Goal: Find specific page/section: Find specific page/section

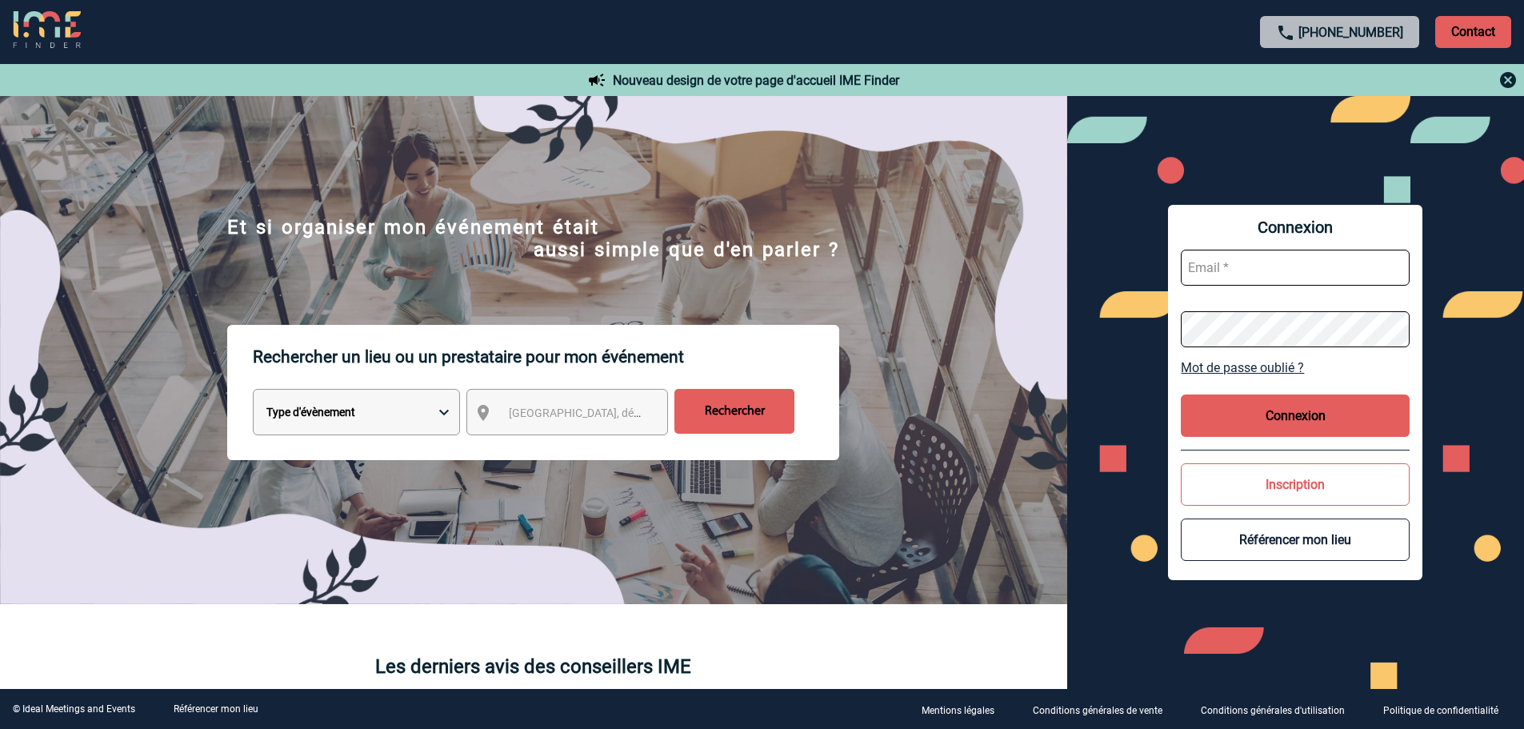
click at [384, 419] on select "Type d'évènement Séminaire avec nuitée Réunion Repas de groupe Team Building & …" at bounding box center [356, 412] width 207 height 46
click at [531, 431] on div "Ville, département, région..." at bounding box center [568, 412] width 202 height 46
click at [534, 419] on span "Ville, département, région..." at bounding box center [620, 413] width 222 height 13
type input "BESAN"
select select "9752"
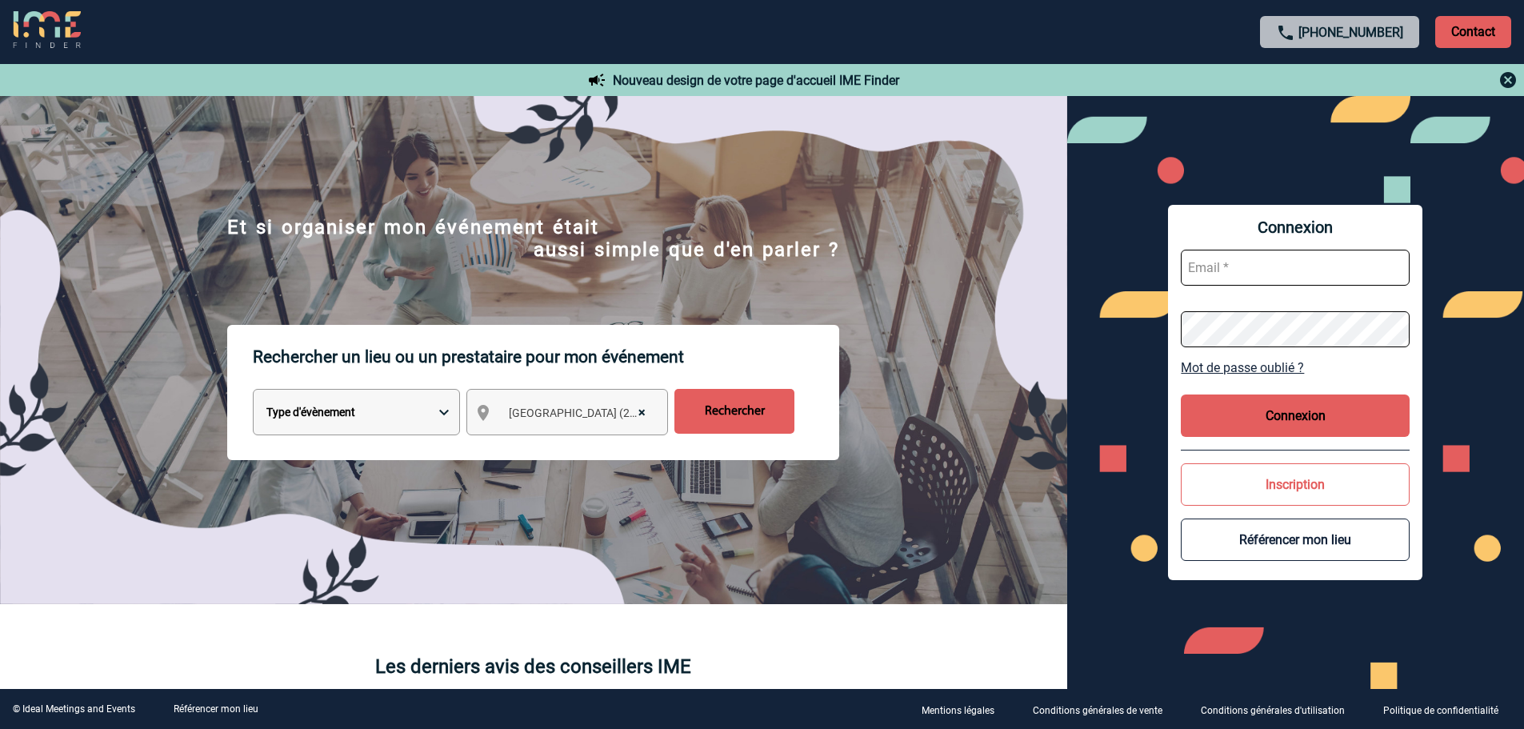
click at [736, 424] on input "Rechercher" at bounding box center [735, 411] width 120 height 45
